Goal: Information Seeking & Learning: Check status

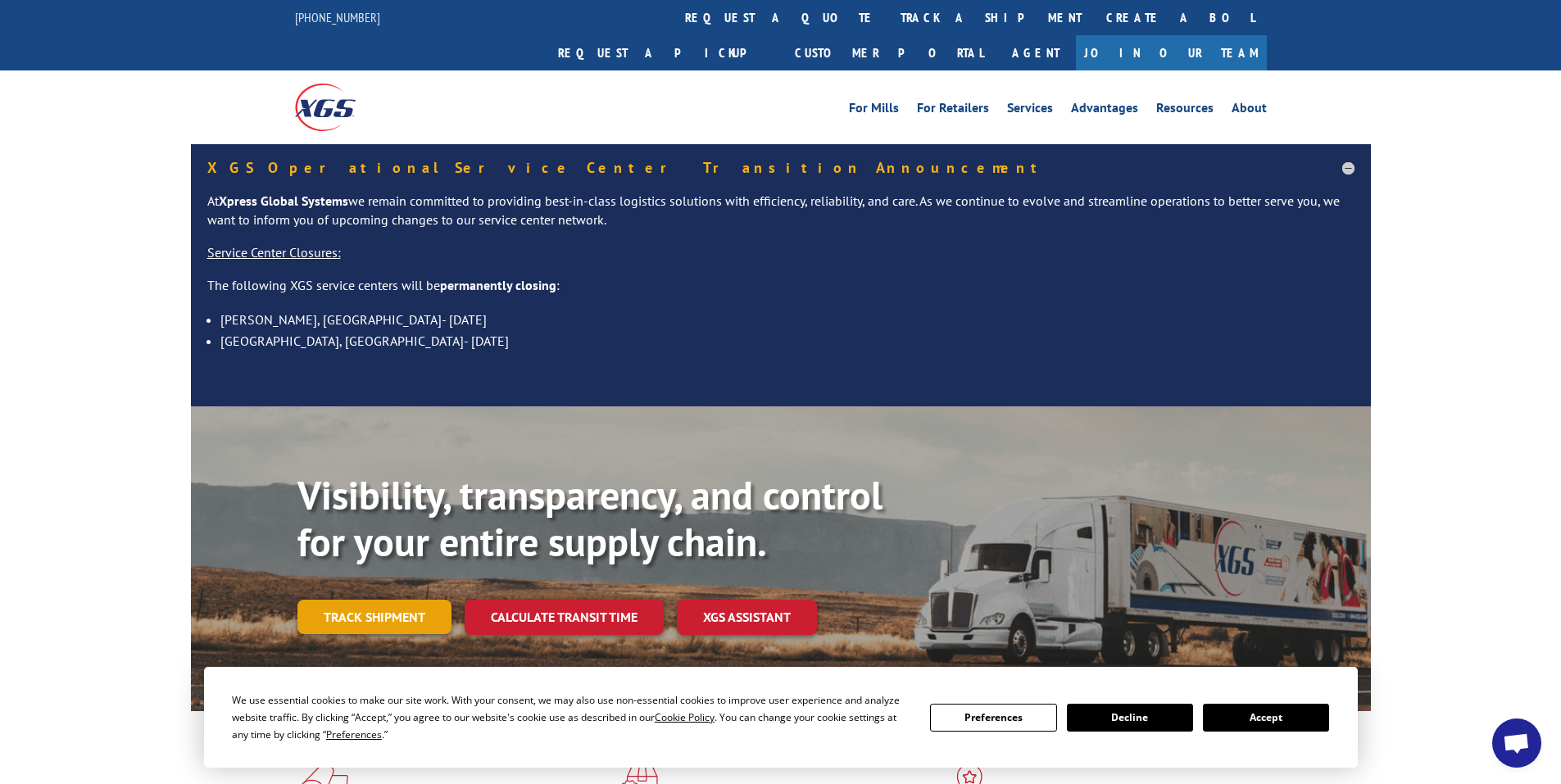
click at [386, 600] on link "Track shipment" at bounding box center [374, 617] width 154 height 35
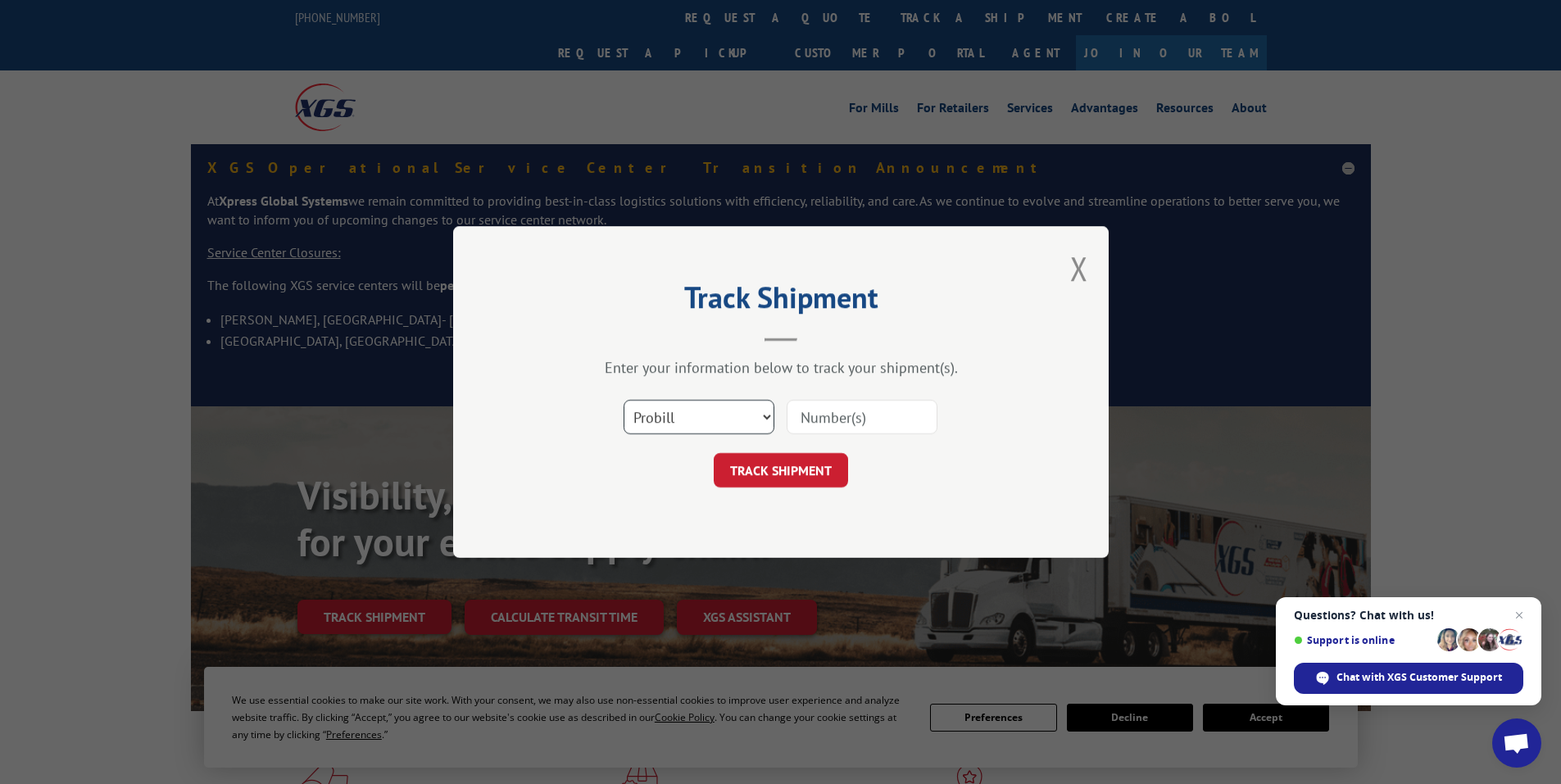
click at [751, 417] on select "Select category... Probill BOL PO" at bounding box center [699, 416] width 150 height 35
select select "bol"
click at [623, 400] on select "Select category... Probill BOL PO" at bounding box center [699, 416] width 150 height 35
click at [828, 423] on input at bounding box center [861, 416] width 150 height 35
paste input "5106636"
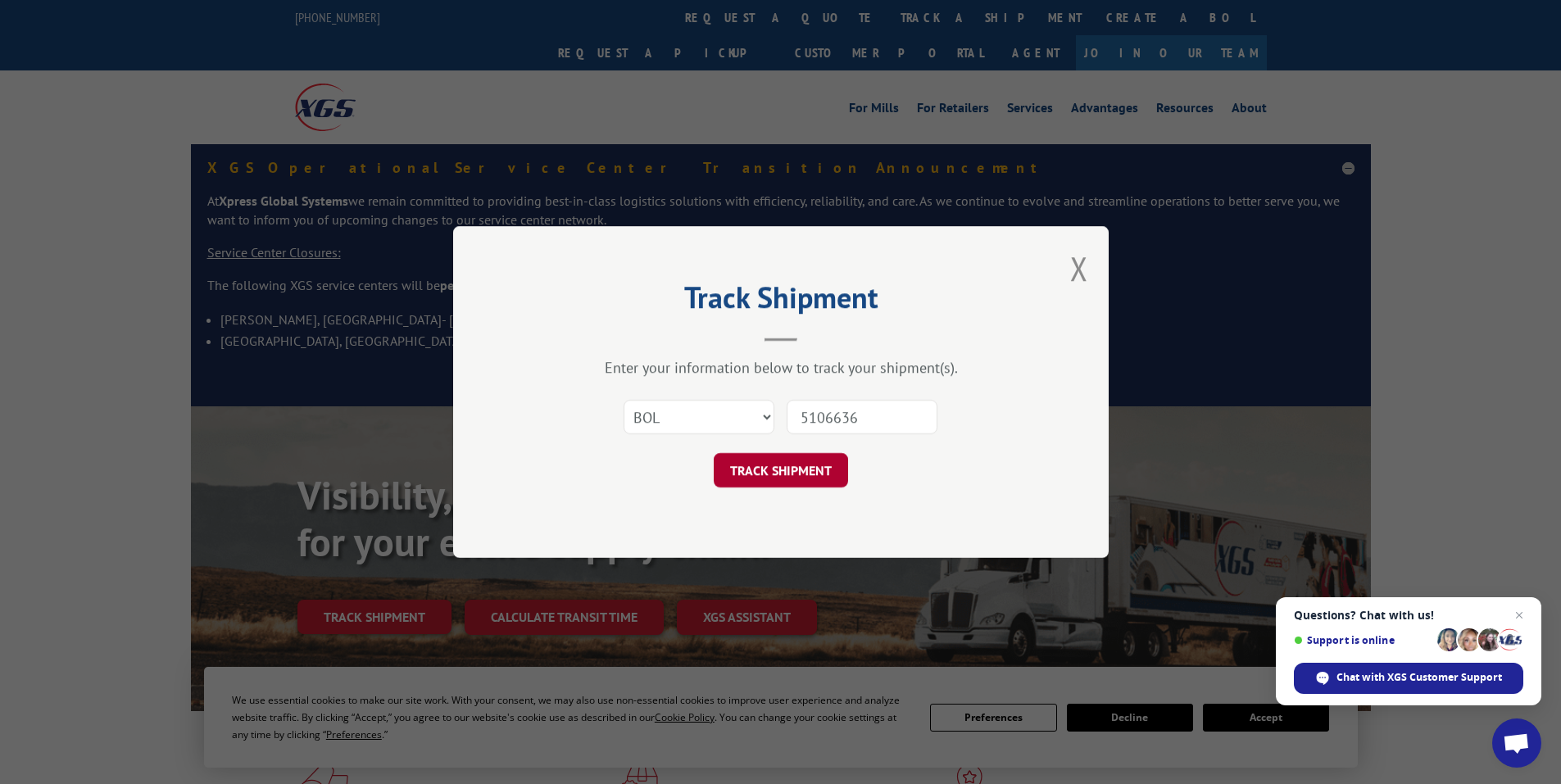
type input "5106636"
click at [805, 468] on button "TRACK SHIPMENT" at bounding box center [780, 470] width 134 height 35
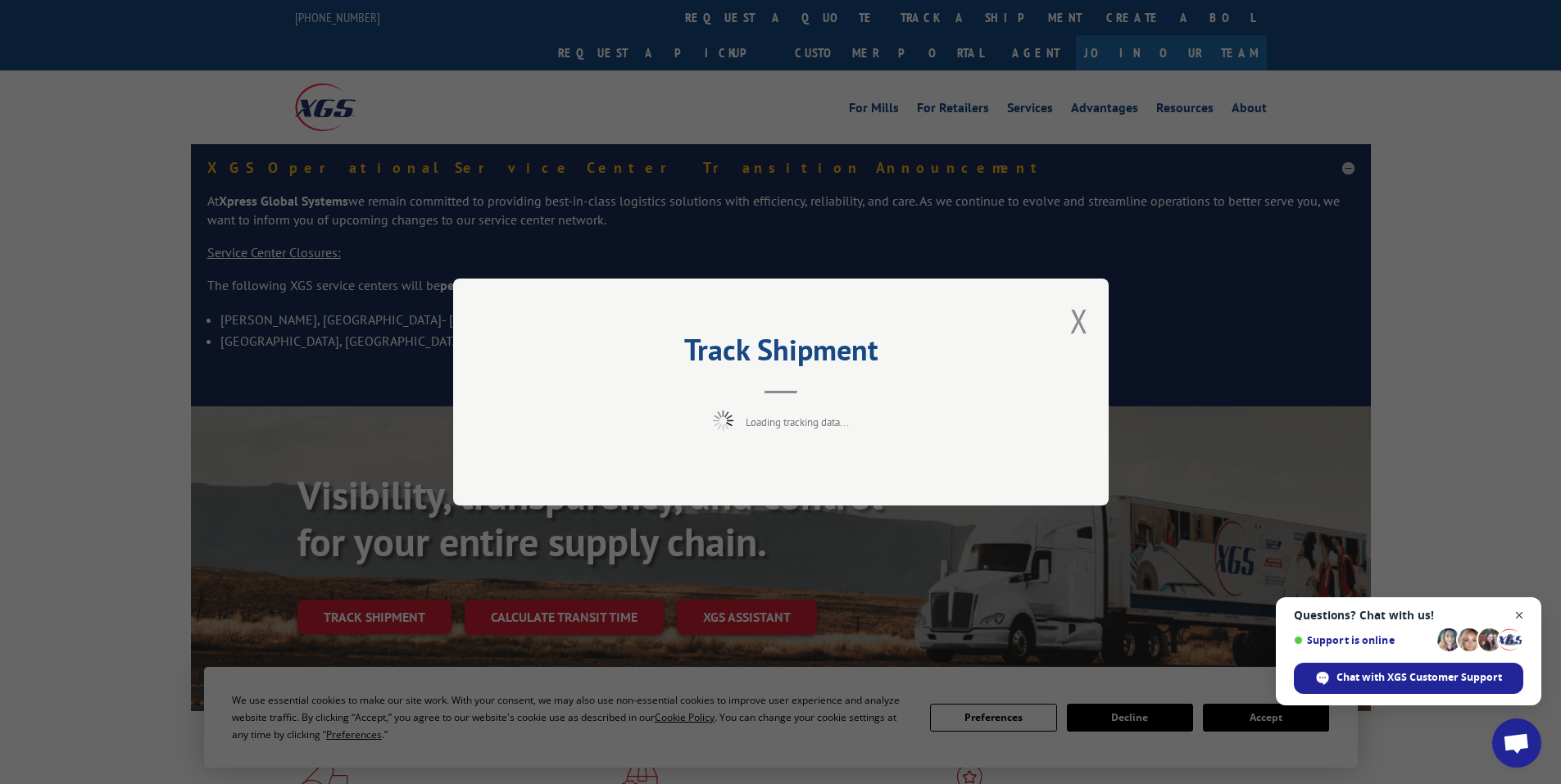
click at [1519, 613] on span "Open chat" at bounding box center [1520, 616] width 21 height 21
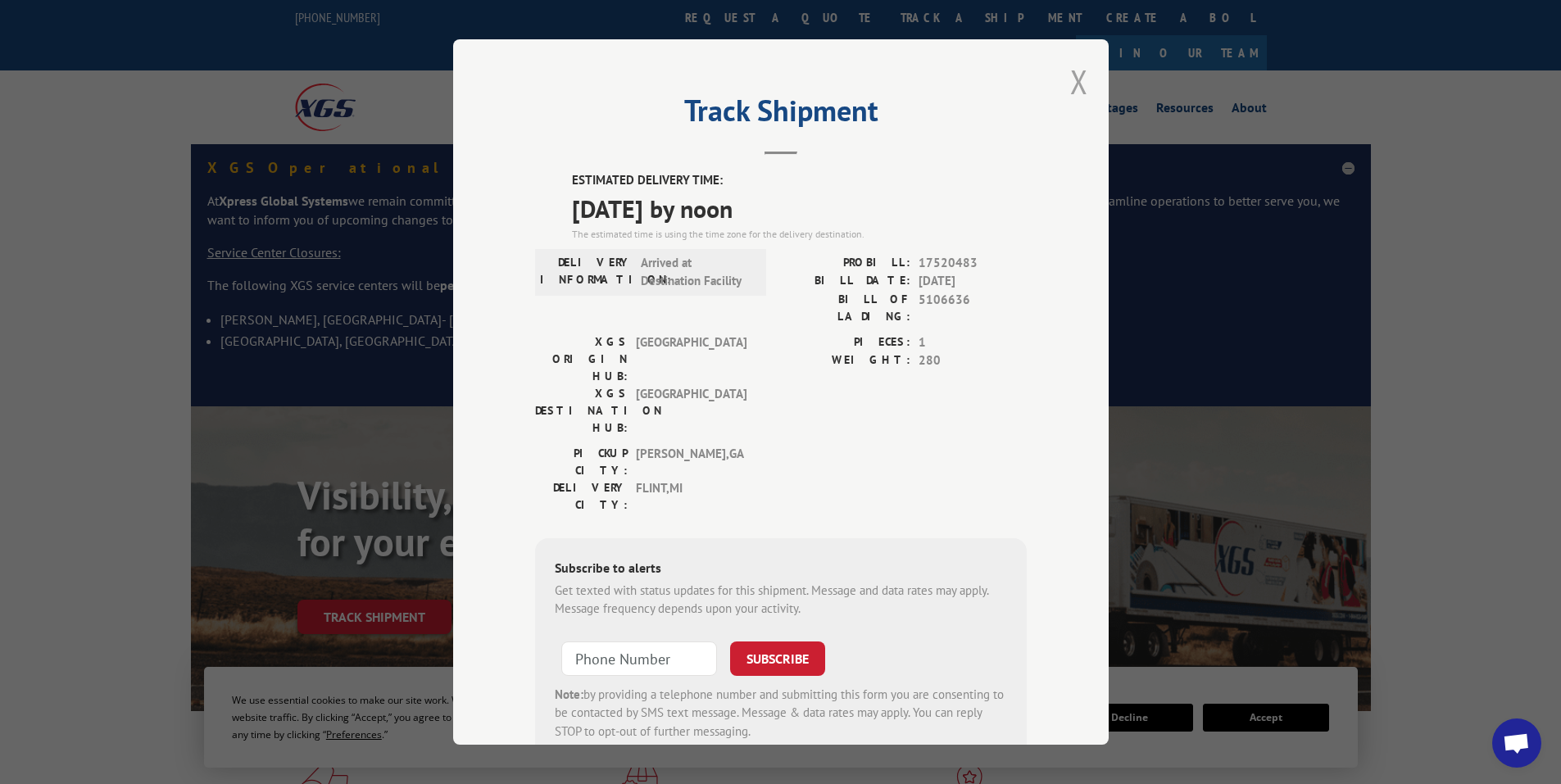
click at [1077, 86] on button "Close modal" at bounding box center [1079, 82] width 18 height 43
